Goal: Task Accomplishment & Management: Use online tool/utility

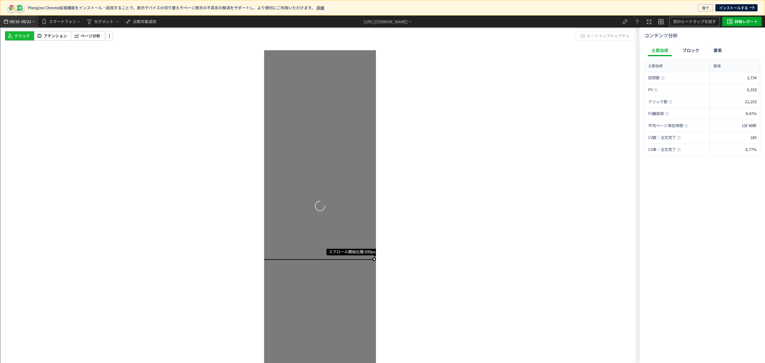
click at [11, 23] on span "09/16" at bounding box center [14, 22] width 10 height 12
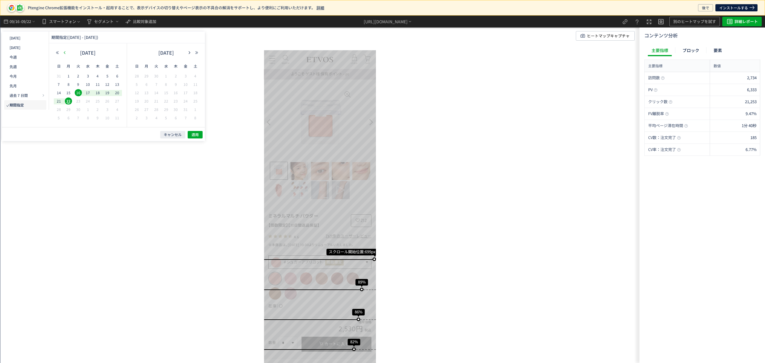
click at [64, 53] on use "button" at bounding box center [64, 52] width 1 height 3
click at [62, 53] on button "button" at bounding box center [64, 53] width 7 height 4
click at [190, 52] on icon "button" at bounding box center [190, 53] width 4 height 4
click at [189, 52] on use "button" at bounding box center [189, 52] width 1 height 3
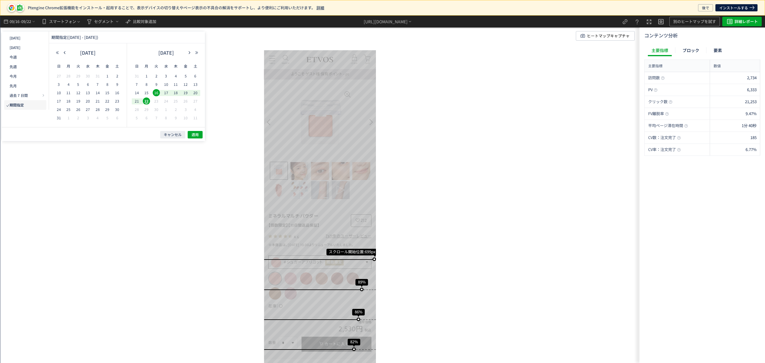
click at [145, 100] on span "22" at bounding box center [146, 100] width 7 height 7
click at [62, 54] on button "button" at bounding box center [64, 53] width 7 height 4
click at [63, 54] on icon "button" at bounding box center [65, 53] width 4 height 4
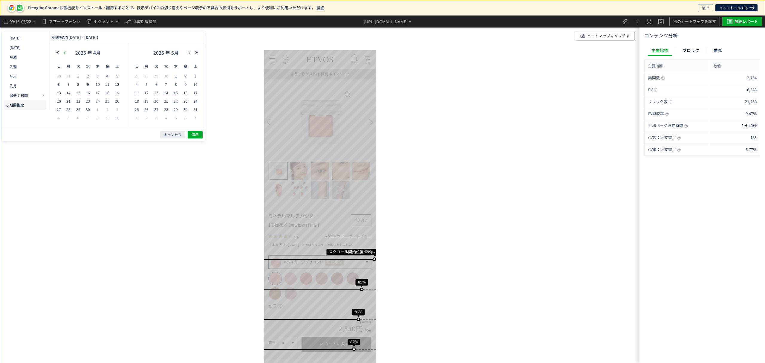
click at [63, 54] on icon "button" at bounding box center [65, 53] width 4 height 4
click at [88, 110] on span "26" at bounding box center [87, 109] width 7 height 7
click at [199, 133] on button "適用" at bounding box center [195, 134] width 15 height 7
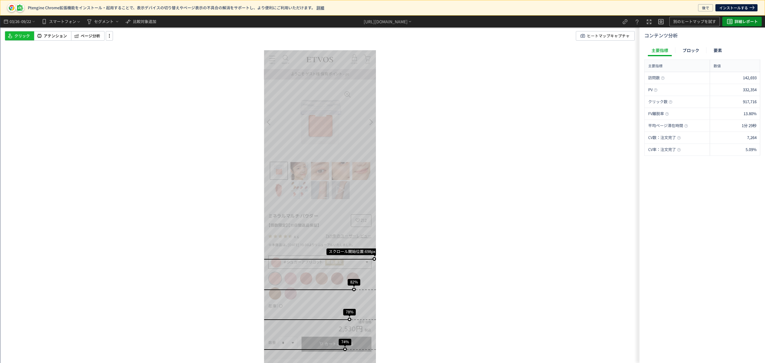
click at [735, 21] on span "詳細レポート" at bounding box center [746, 22] width 23 height 10
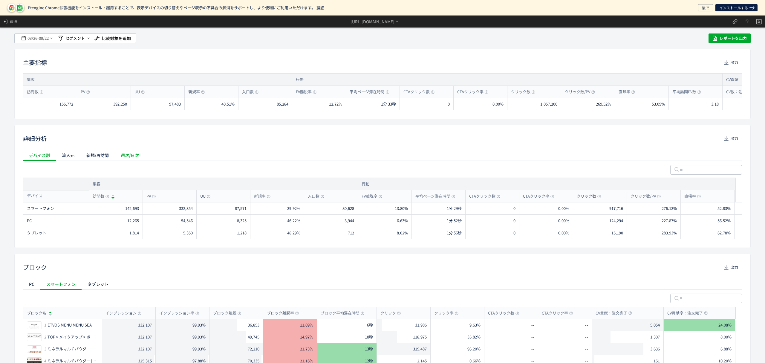
click at [132, 155] on div "週次/日次" at bounding box center [130, 155] width 30 height 12
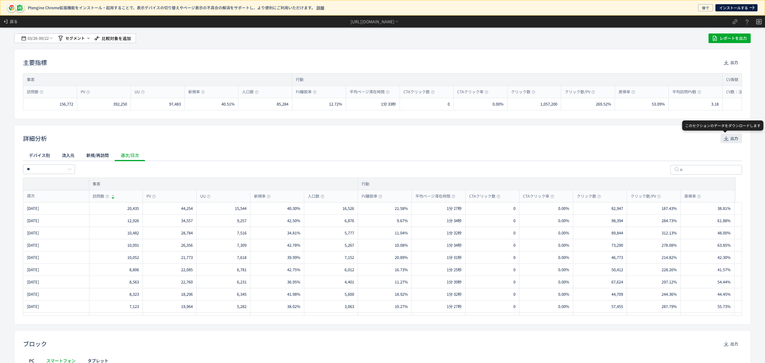
click at [731, 140] on span "出力" at bounding box center [735, 139] width 8 height 10
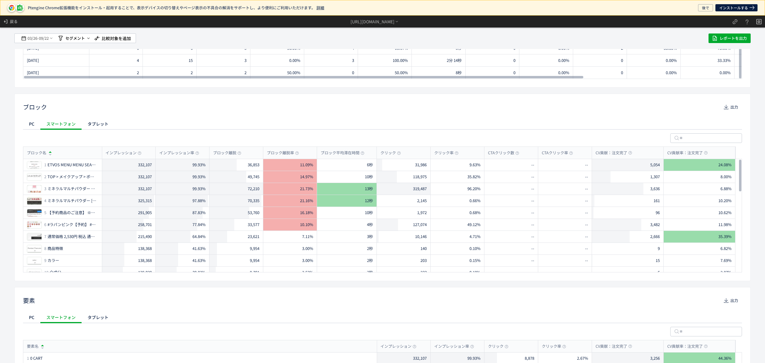
scroll to position [239, 0]
